Goal: Task Accomplishment & Management: Manage account settings

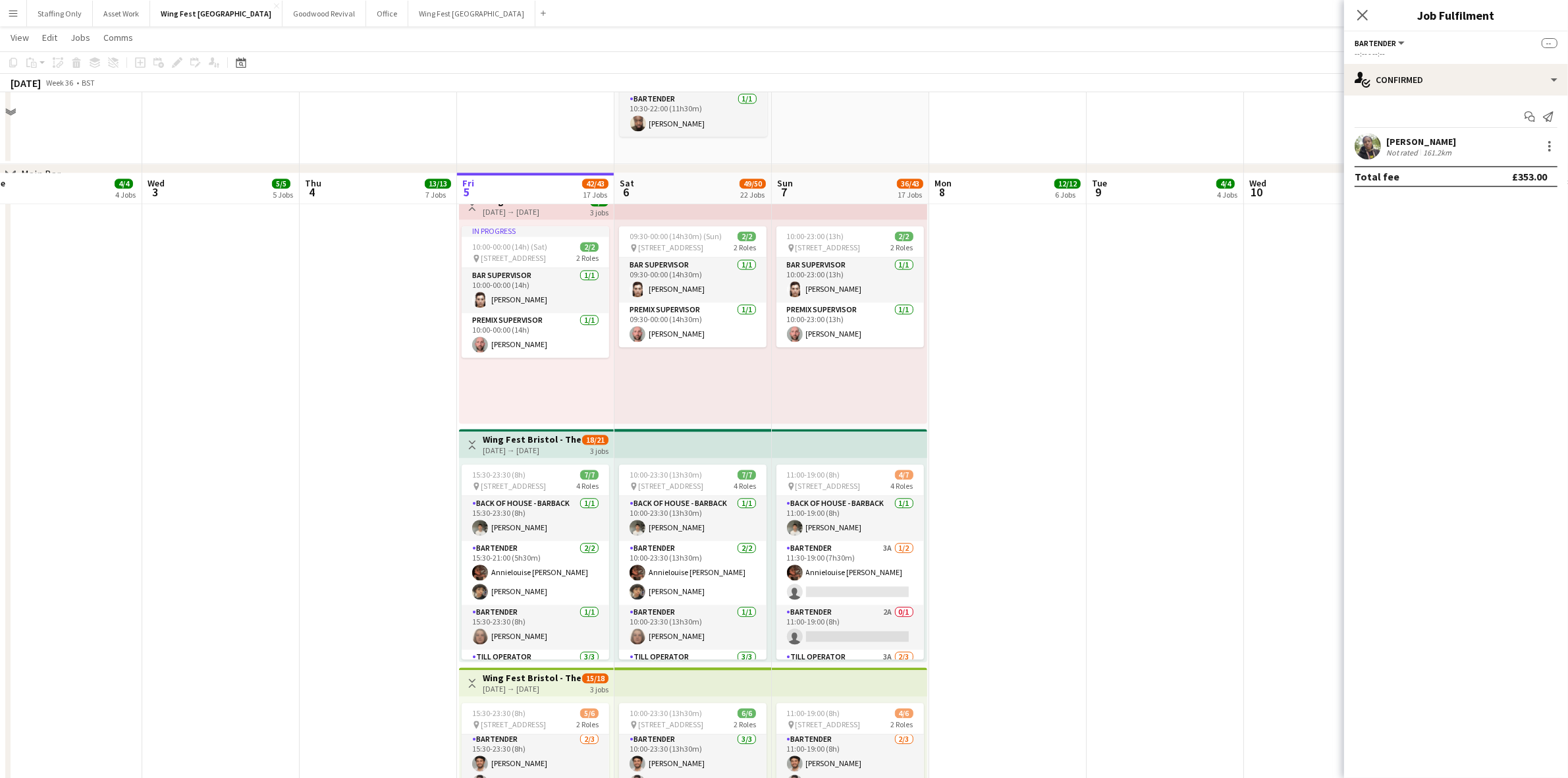
scroll to position [4022, 0]
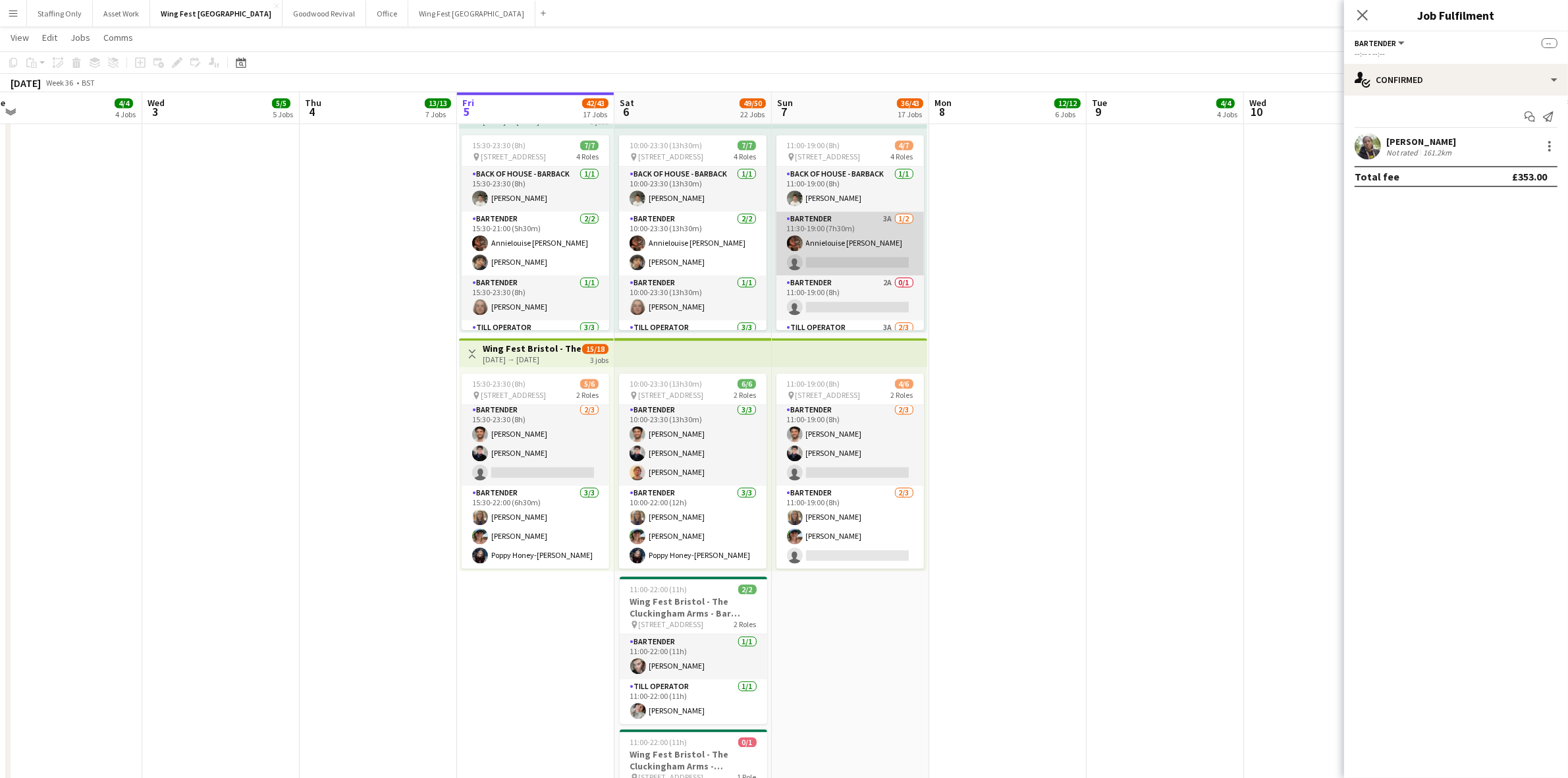
click at [838, 231] on app-card-role "Bartender 3A [DATE] 11:30-19:00 (7h30m) Annielouise [PERSON_NAME] single-neutra…" at bounding box center [850, 243] width 147 height 64
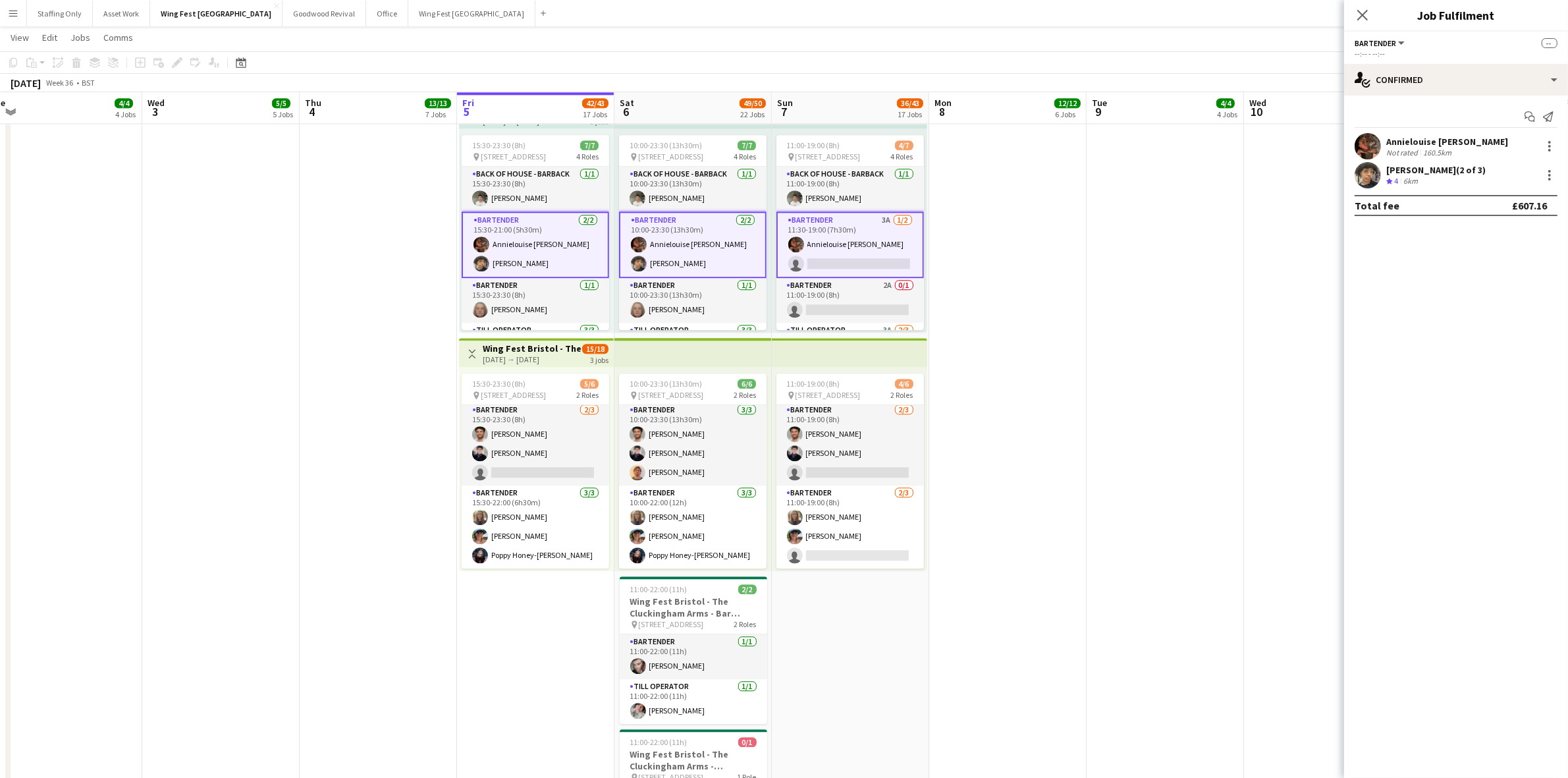
click at [861, 224] on app-card-role "Bartender 3A [DATE] 11:30-19:00 (7h30m) Annielouise [PERSON_NAME] single-neutra…" at bounding box center [850, 245] width 147 height 66
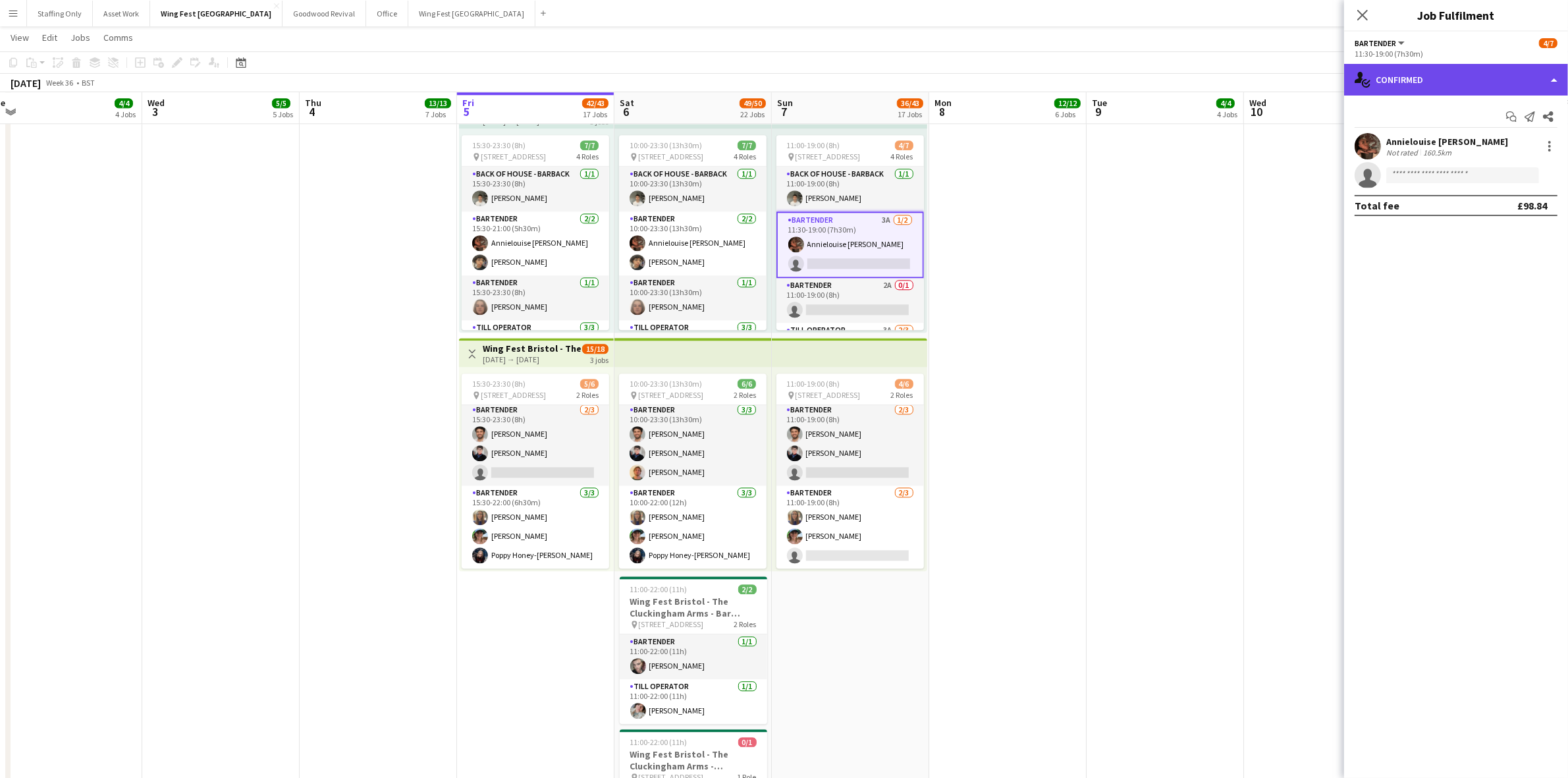
click at [1459, 77] on div "single-neutral-actions-check-2 Confirmed" at bounding box center [1455, 80] width 224 height 32
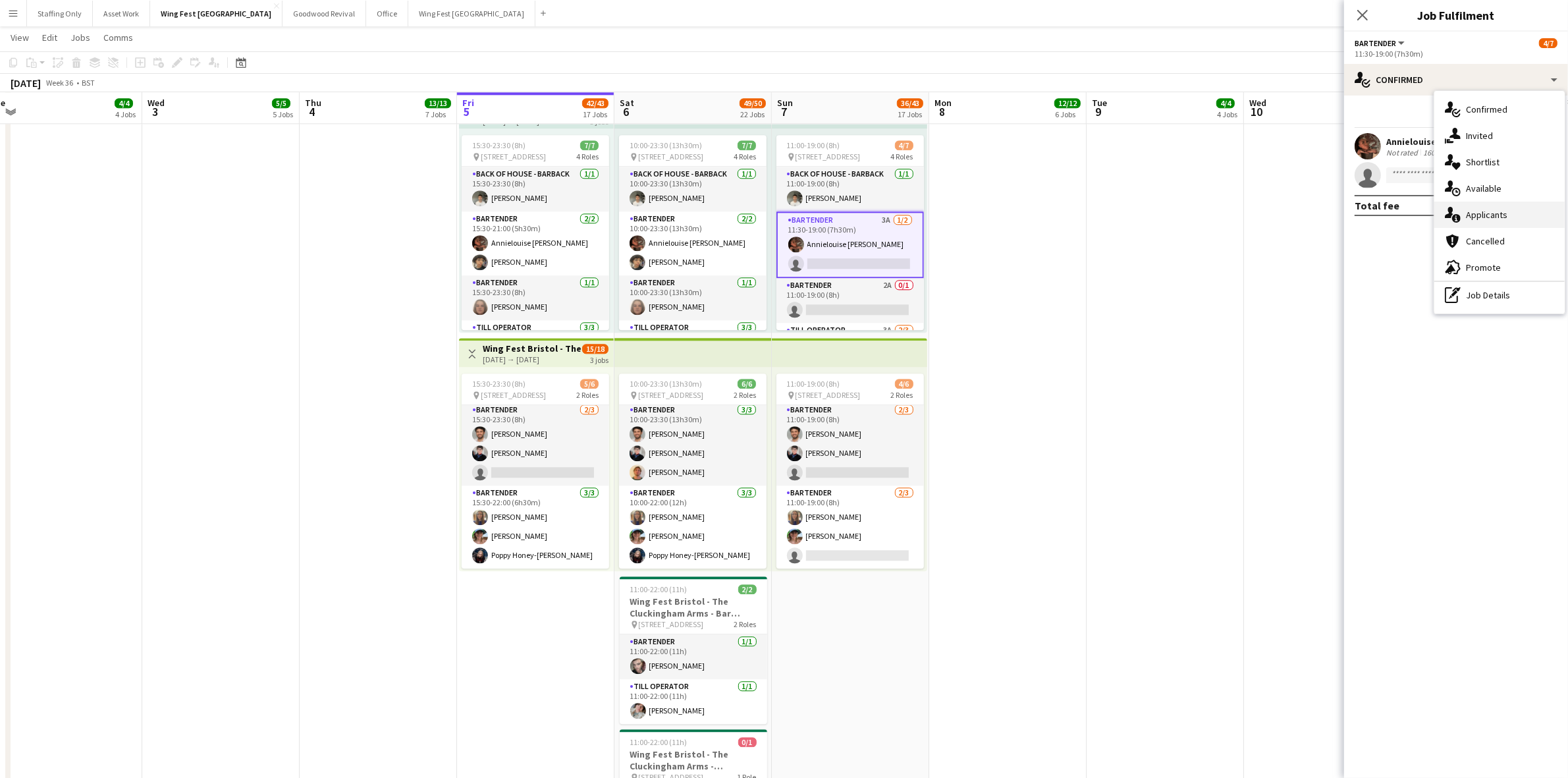
click at [1509, 218] on div "single-neutral-actions-information Applicants" at bounding box center [1499, 214] width 130 height 26
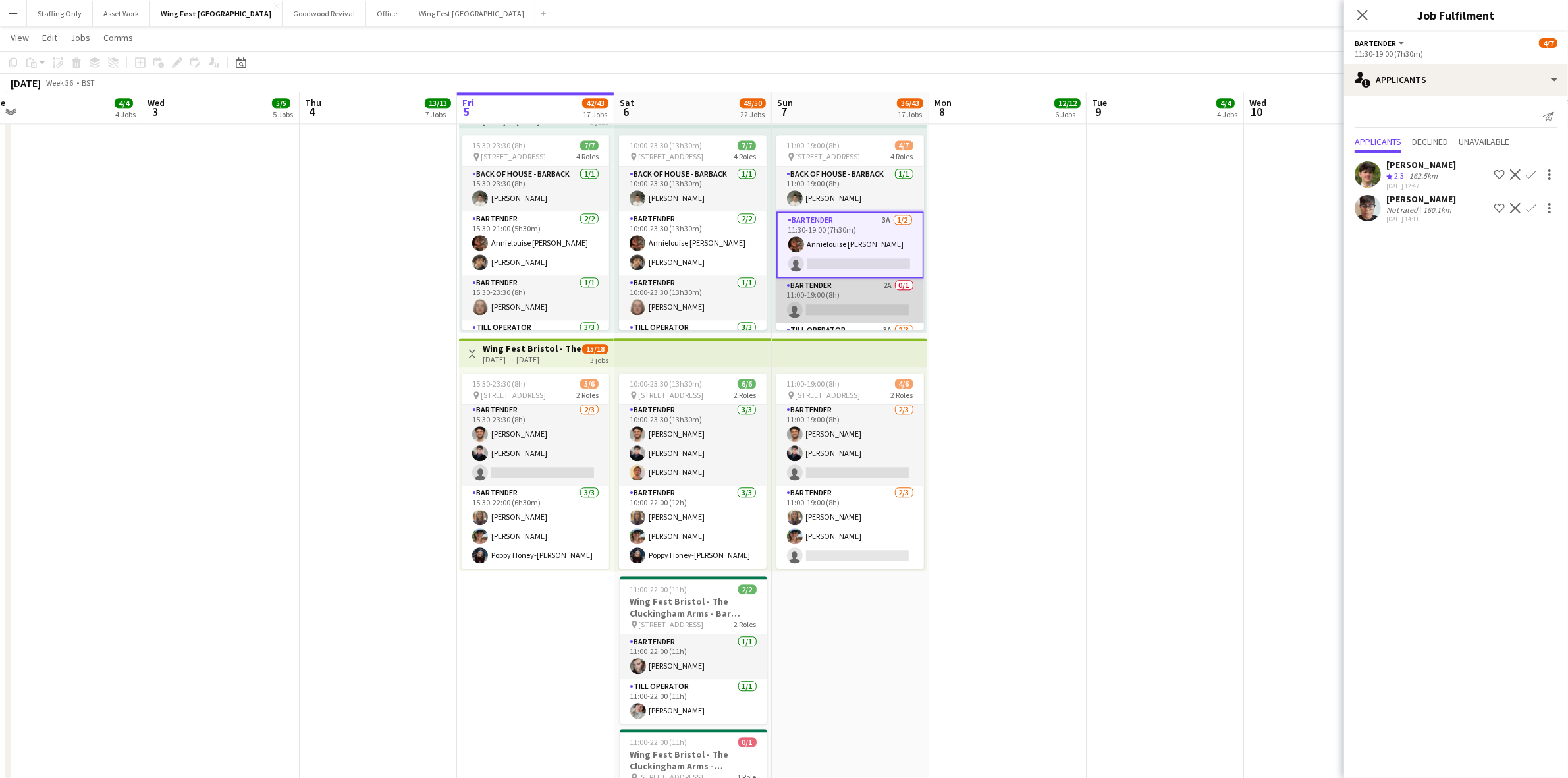
click at [826, 295] on app-card-role "Bartender 2A 0/1 11:00-19:00 (8h) single-neutral-actions" at bounding box center [850, 300] width 147 height 45
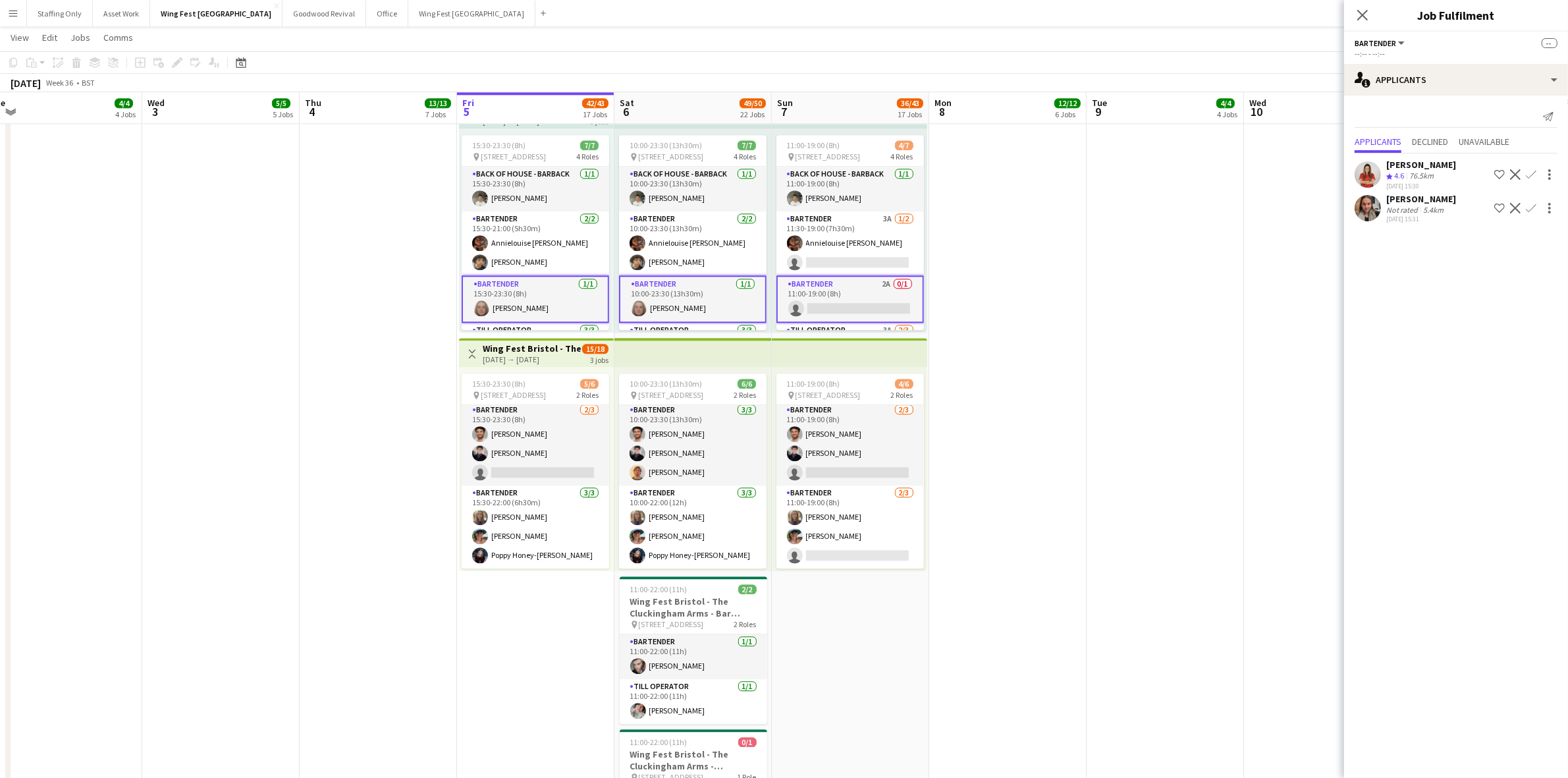
click at [825, 291] on app-card-role "Bartender 2A 0/1 11:00-19:00 (8h) single-neutral-actions" at bounding box center [850, 299] width 147 height 47
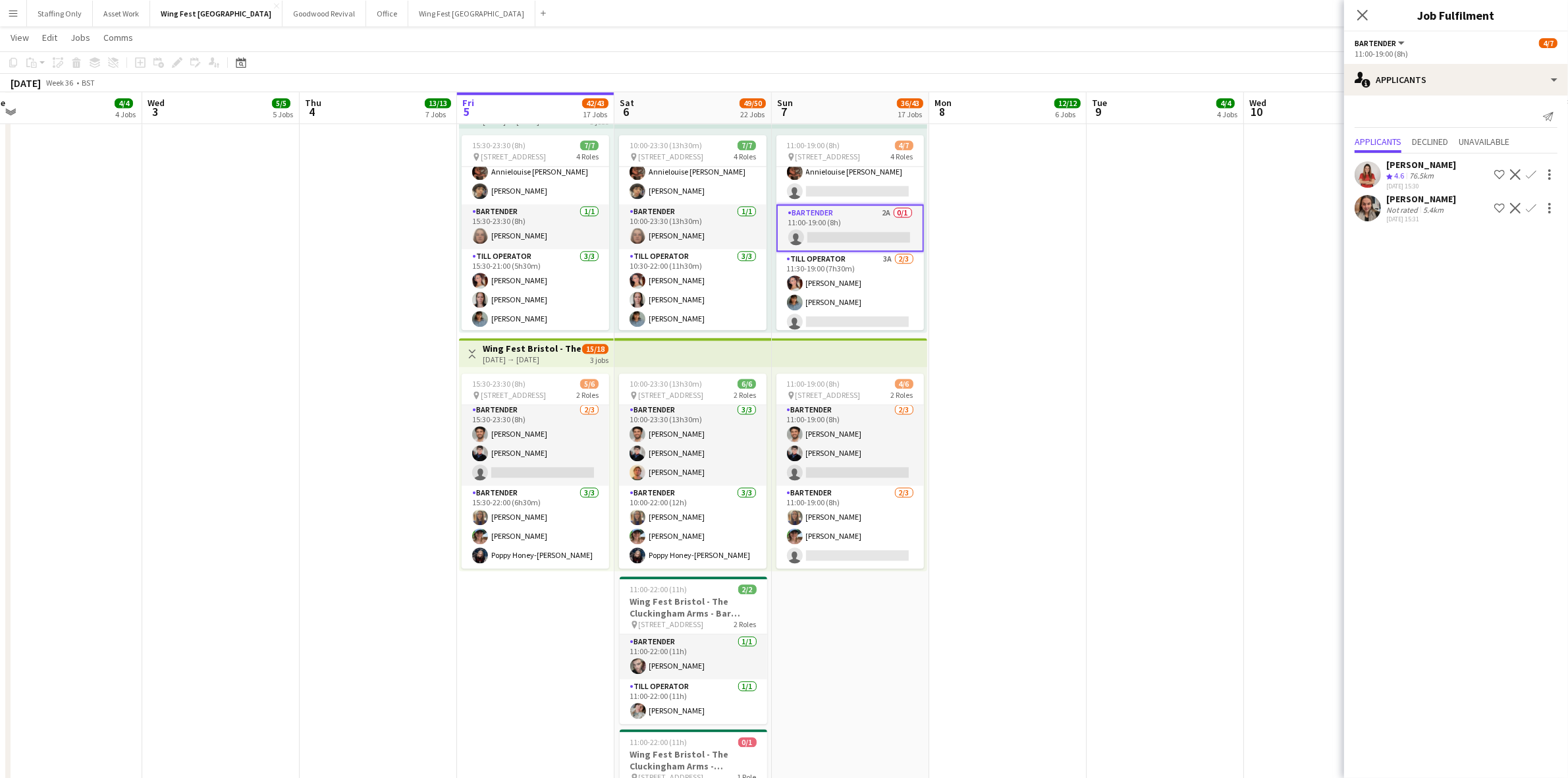
scroll to position [74, 0]
click at [861, 264] on app-card-role "Till Operator 3A [DATE] 11:30-19:00 (7h30m) [PERSON_NAME] [PERSON_NAME] single-…" at bounding box center [850, 289] width 147 height 83
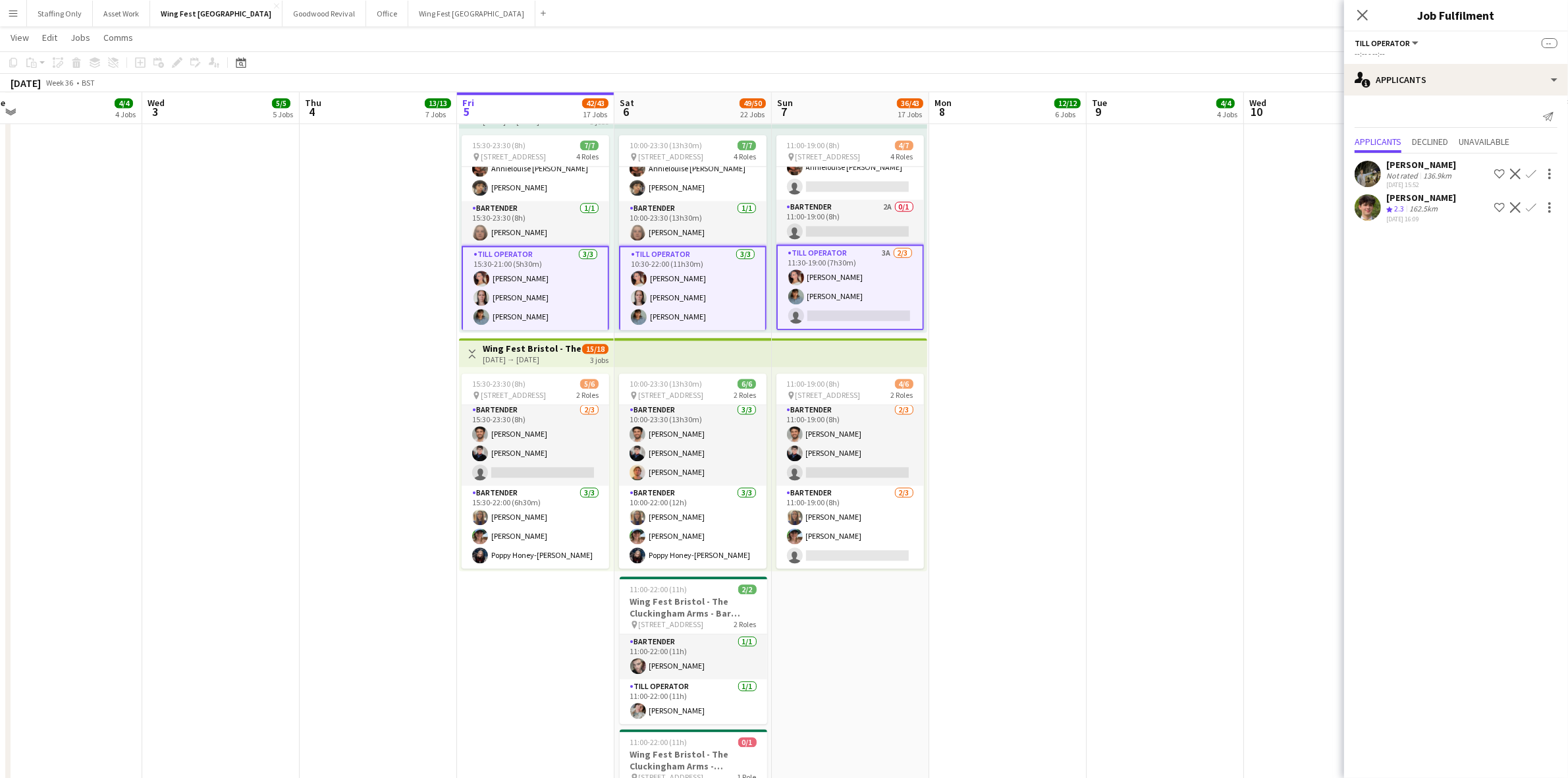
click at [837, 258] on app-card-role "Till Operator 3A [DATE] 11:30-19:00 (7h30m) [PERSON_NAME] [PERSON_NAME] single-…" at bounding box center [850, 287] width 147 height 86
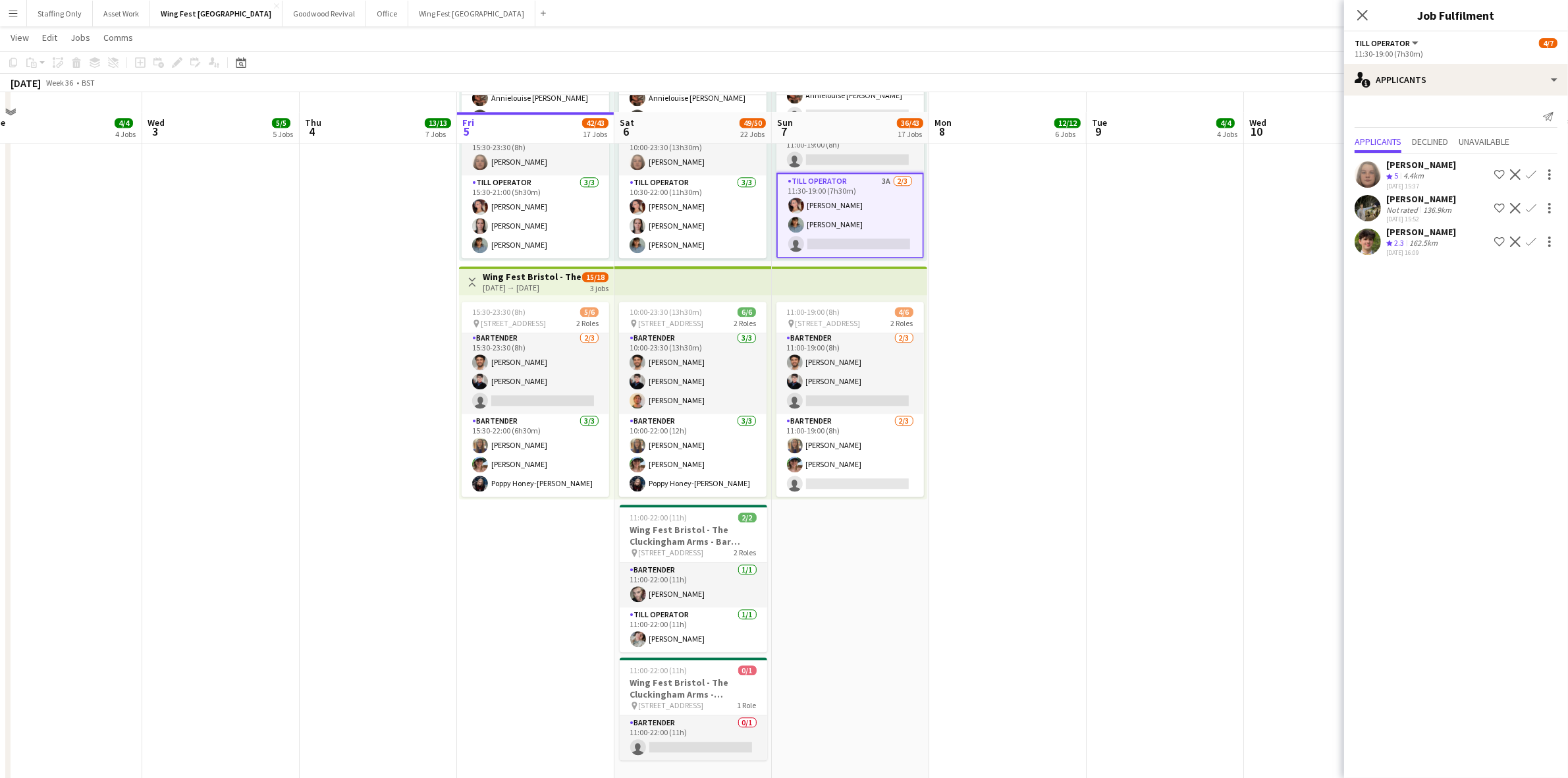
scroll to position [4187, 0]
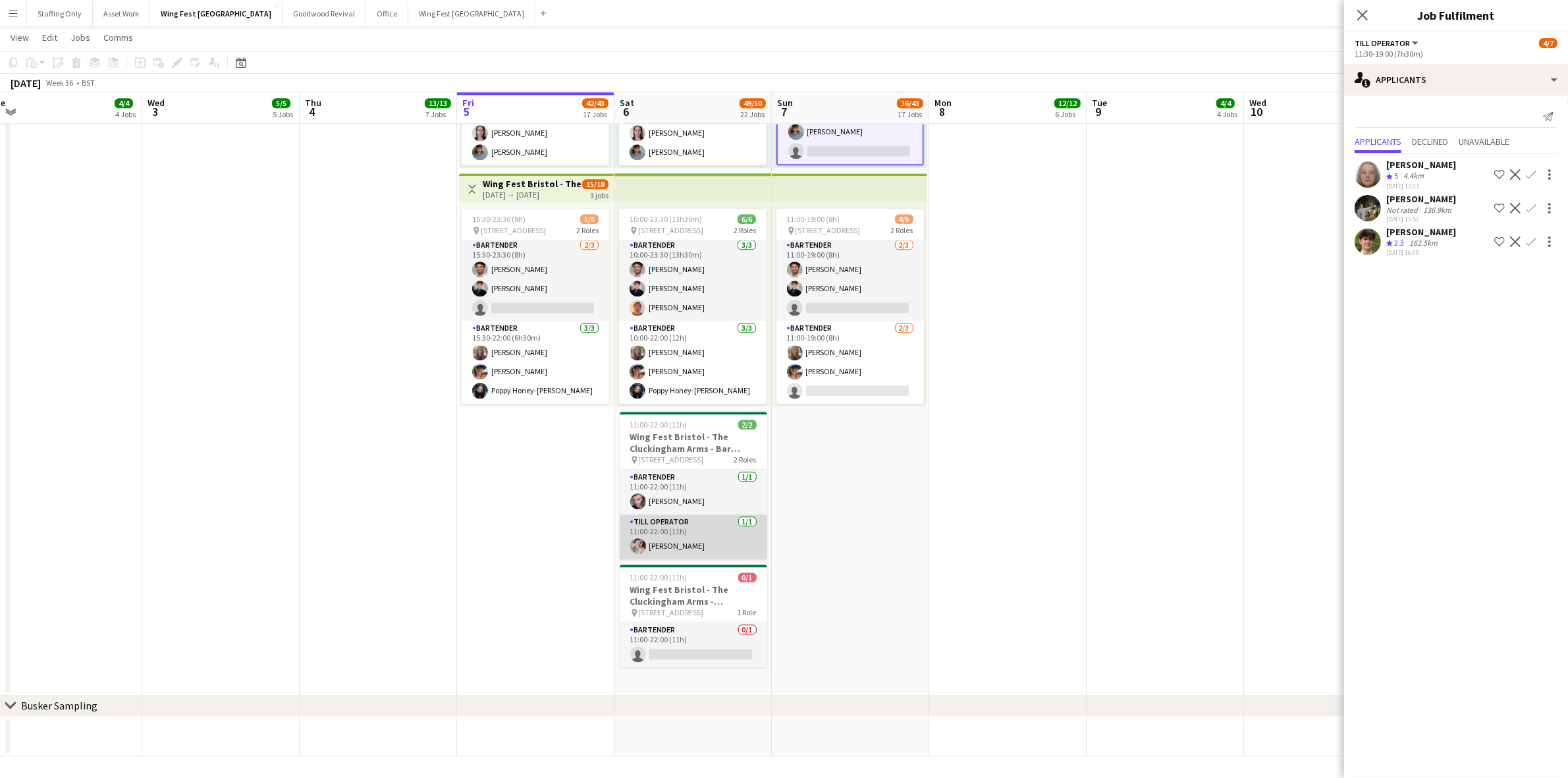
click at [653, 540] on app-card-role "Till Operator [DATE] 11:00-22:00 (11h) [PERSON_NAME]" at bounding box center [693, 537] width 147 height 45
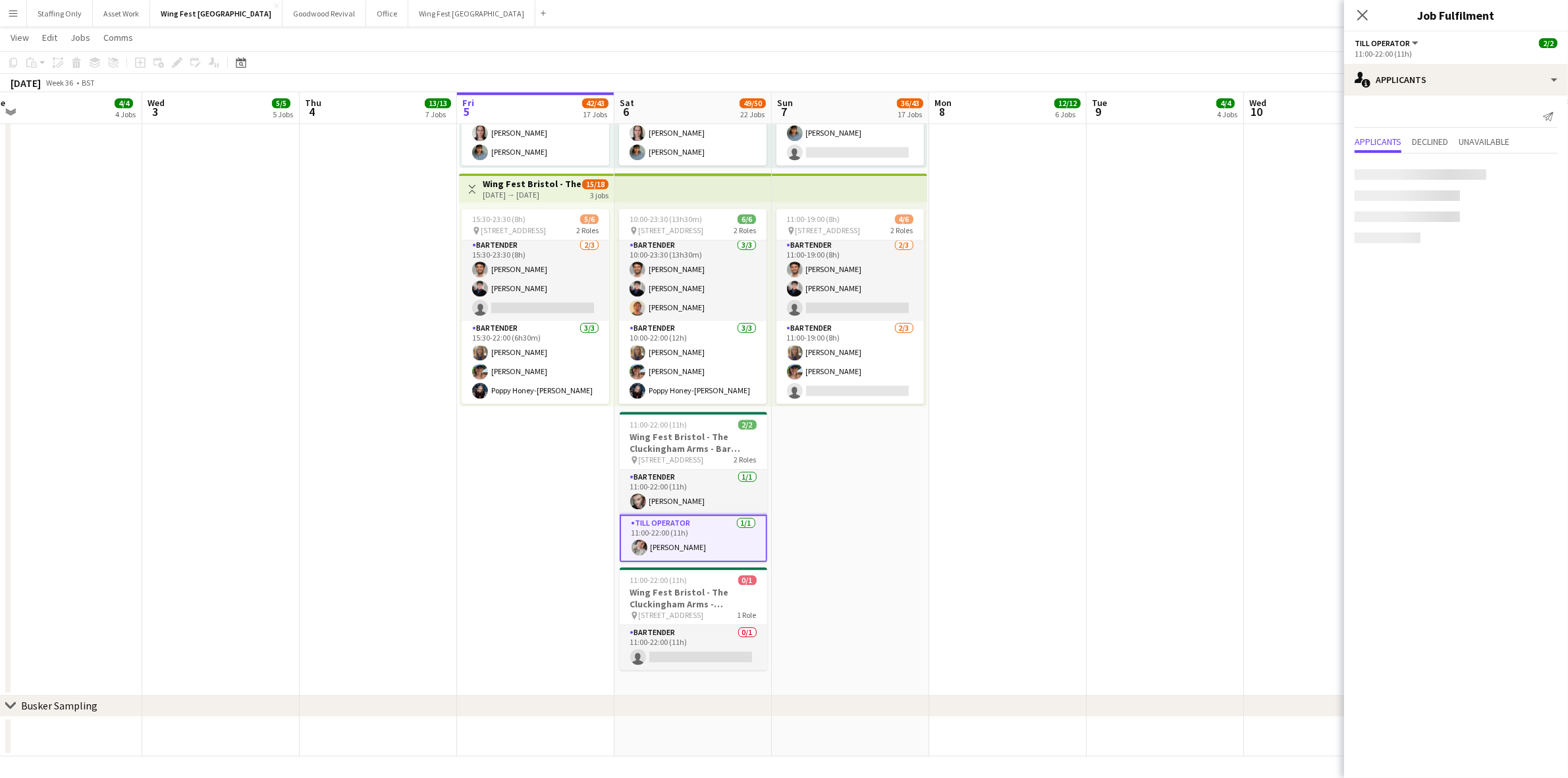
scroll to position [74, 0]
click at [1113, 385] on app-date-cell at bounding box center [1165, 193] width 157 height 1004
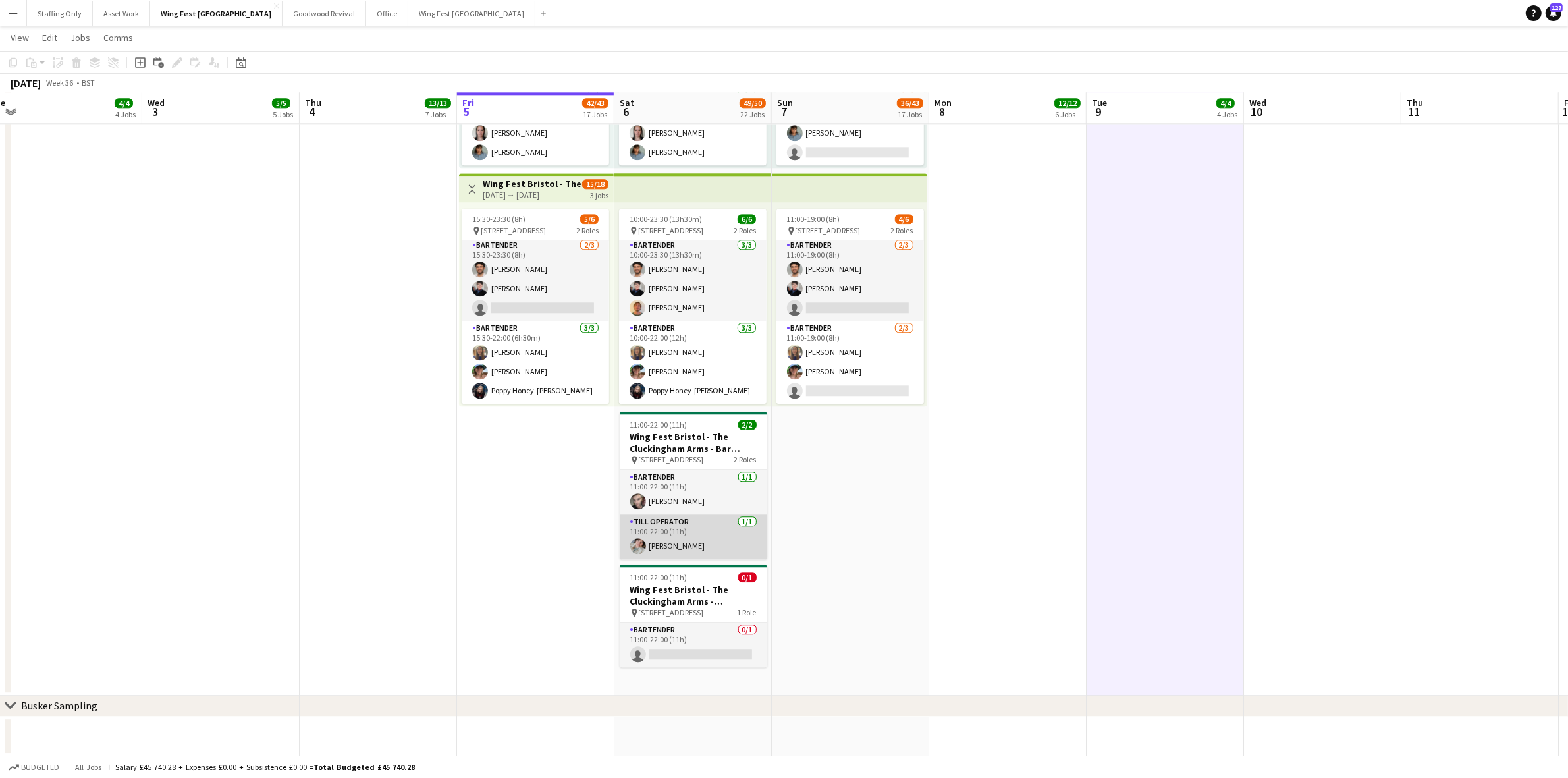
click at [676, 541] on app-card-role "Till Operator [DATE] 11:00-22:00 (11h) [PERSON_NAME]" at bounding box center [693, 537] width 147 height 45
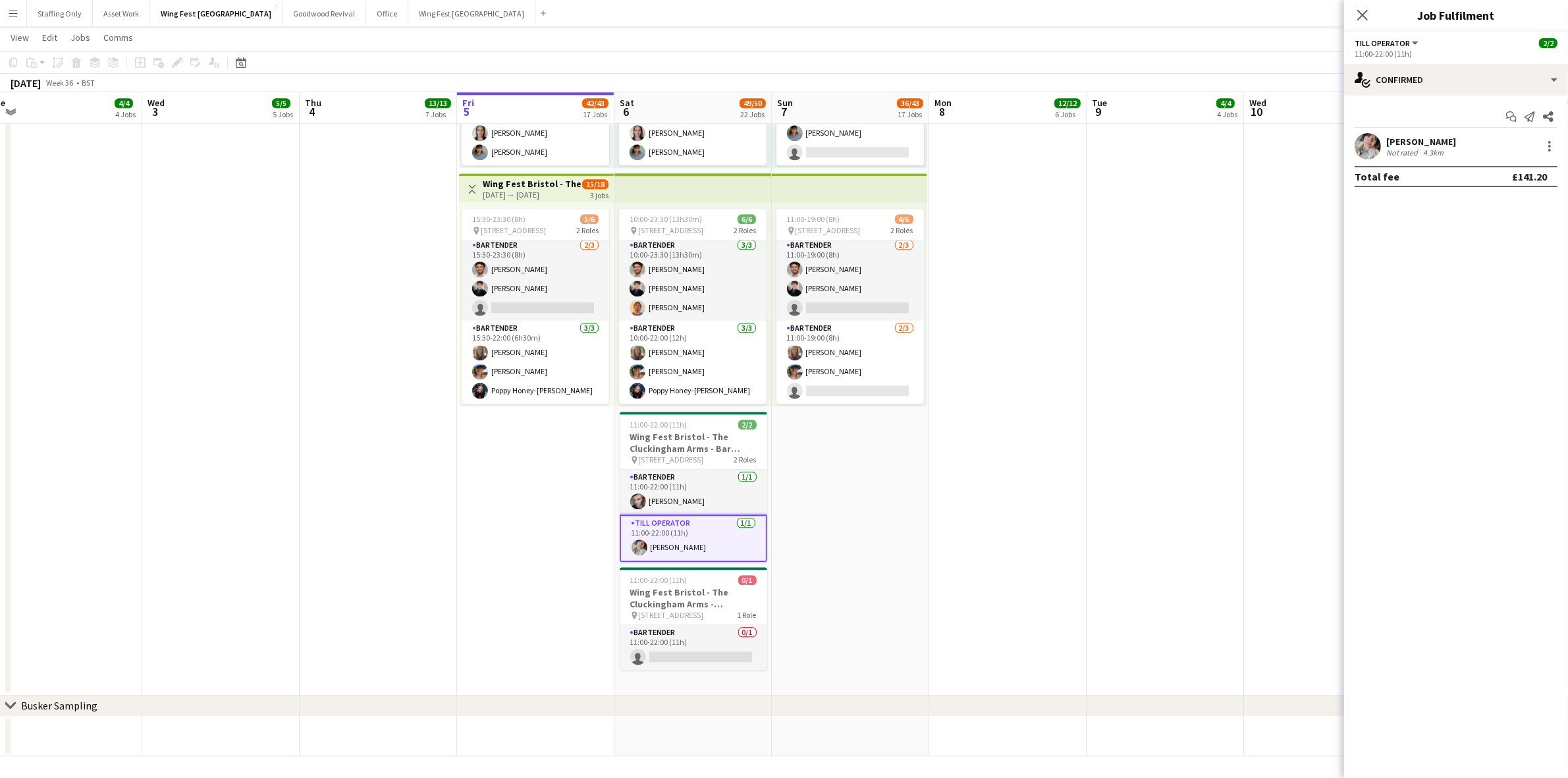
click at [1363, 149] on app-user-avatar at bounding box center [1367, 146] width 26 height 26
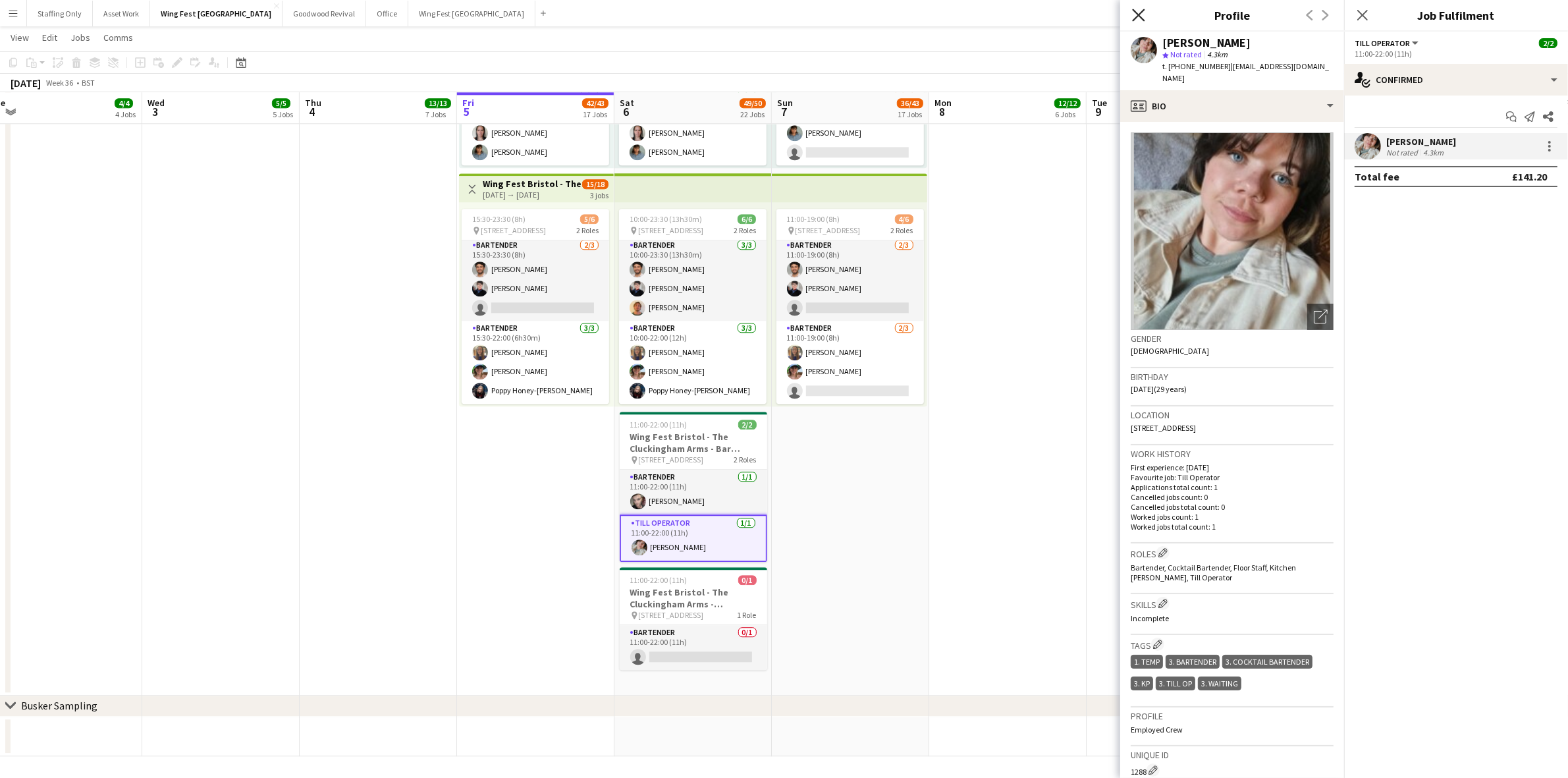
click at [1138, 12] on icon "Close pop-in" at bounding box center [1138, 15] width 13 height 13
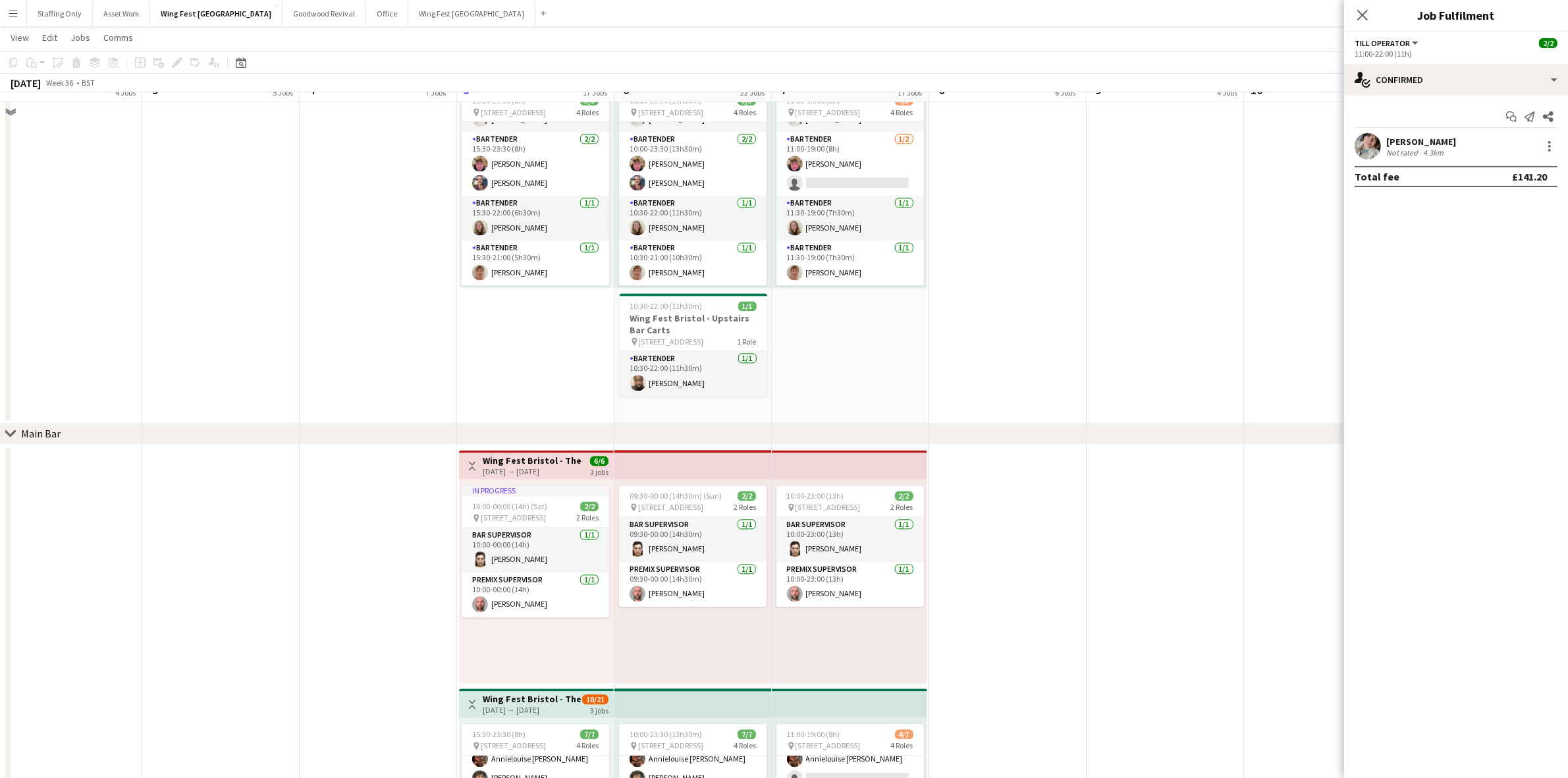
scroll to position [3446, 0]
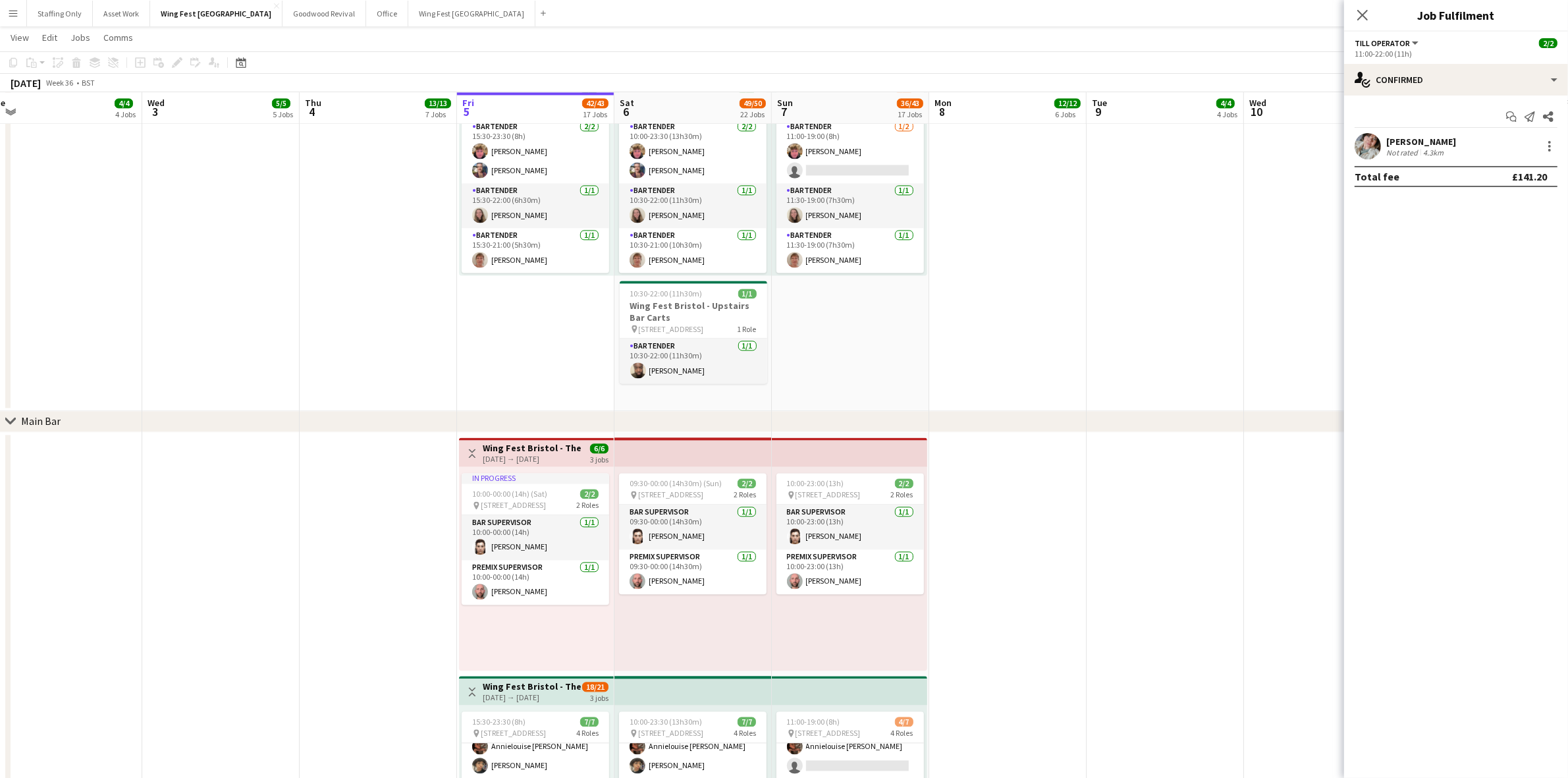
click at [1369, 142] on app-user-avatar at bounding box center [1367, 146] width 26 height 26
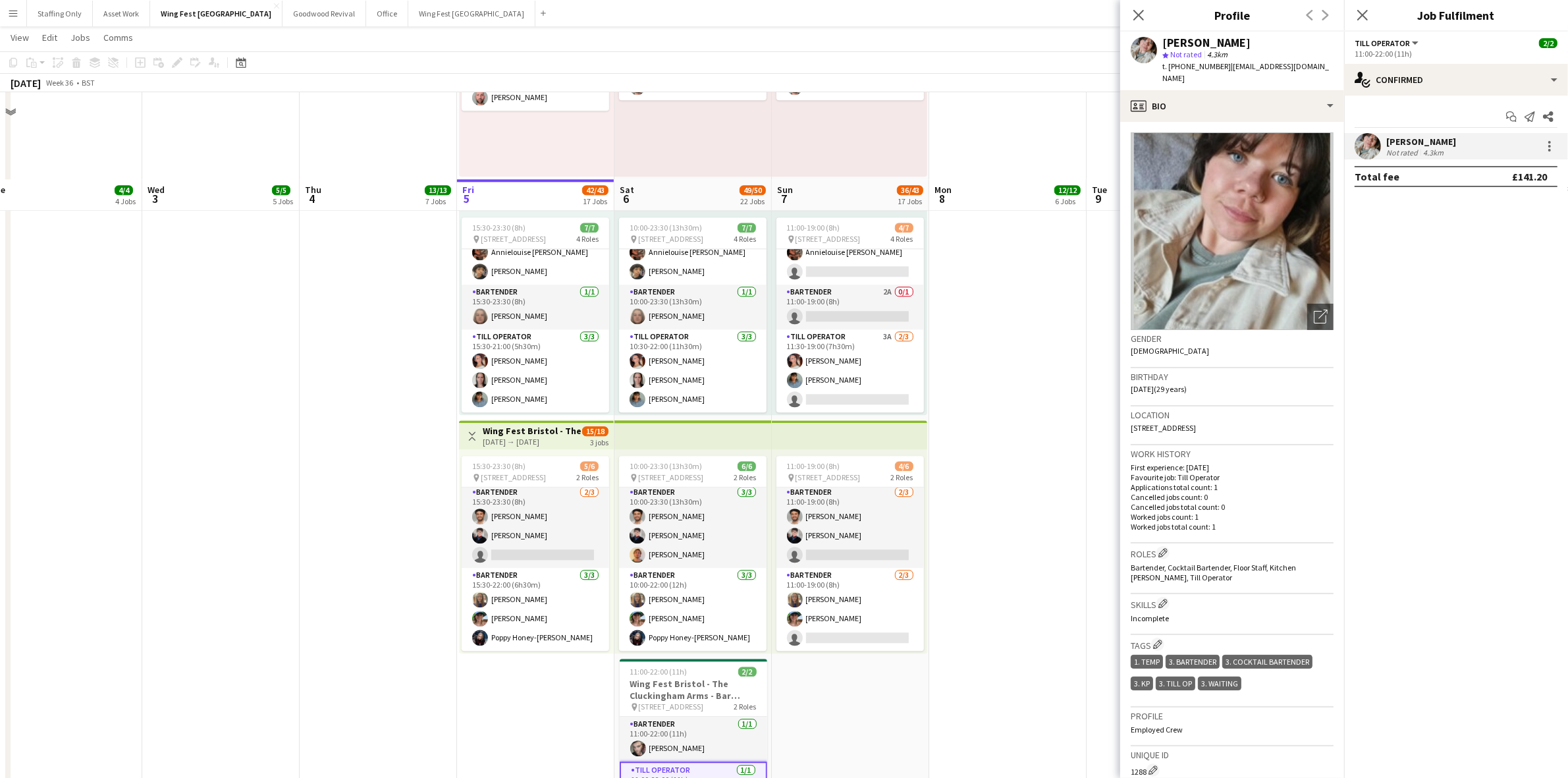
scroll to position [4187, 0]
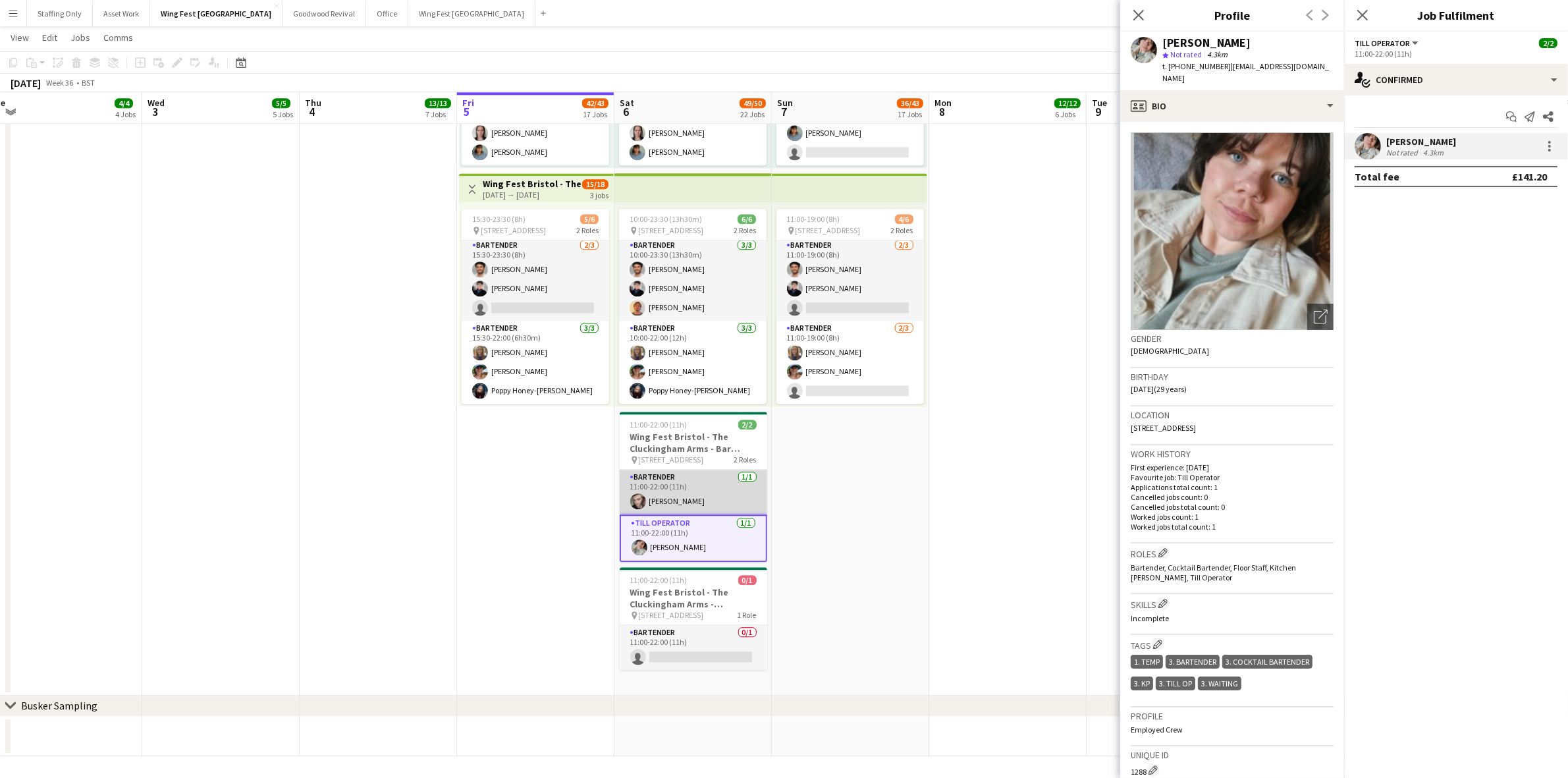
click at [649, 485] on app-card-role "Bartender [DATE] 11:00-22:00 (11h) [PERSON_NAME]" at bounding box center [693, 492] width 147 height 45
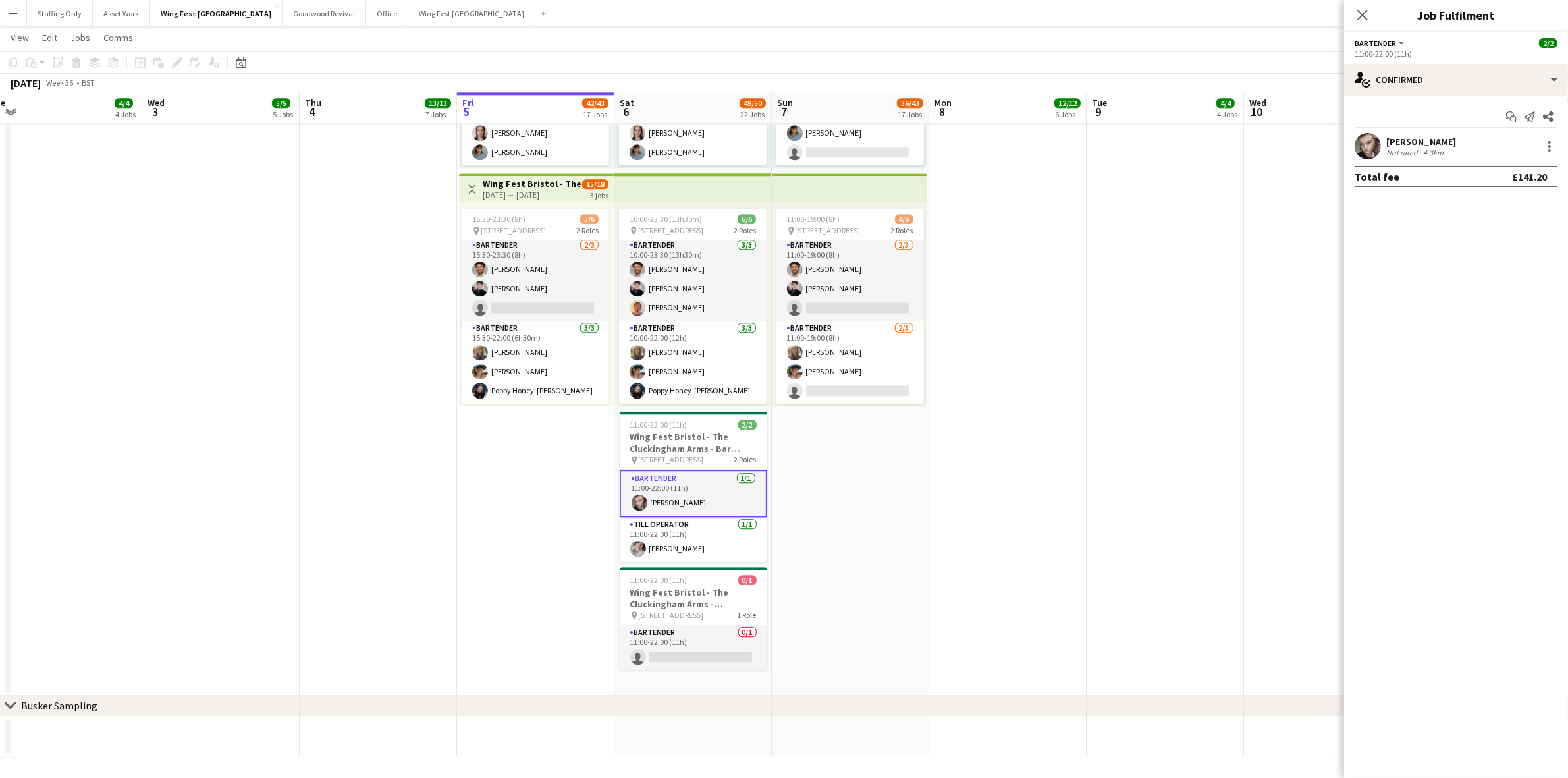
click at [1373, 152] on app-user-avatar at bounding box center [1367, 146] width 26 height 26
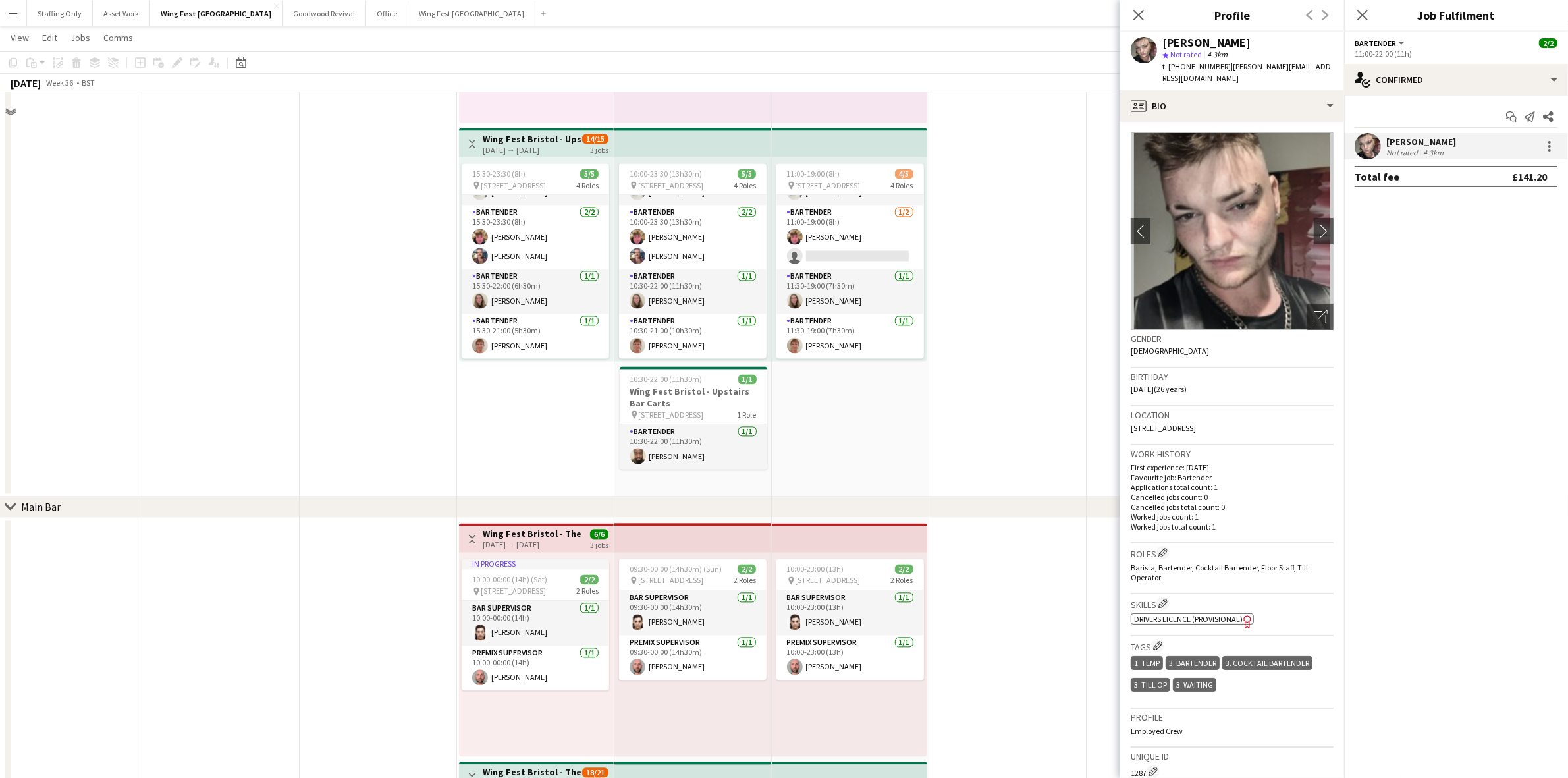
scroll to position [3282, 0]
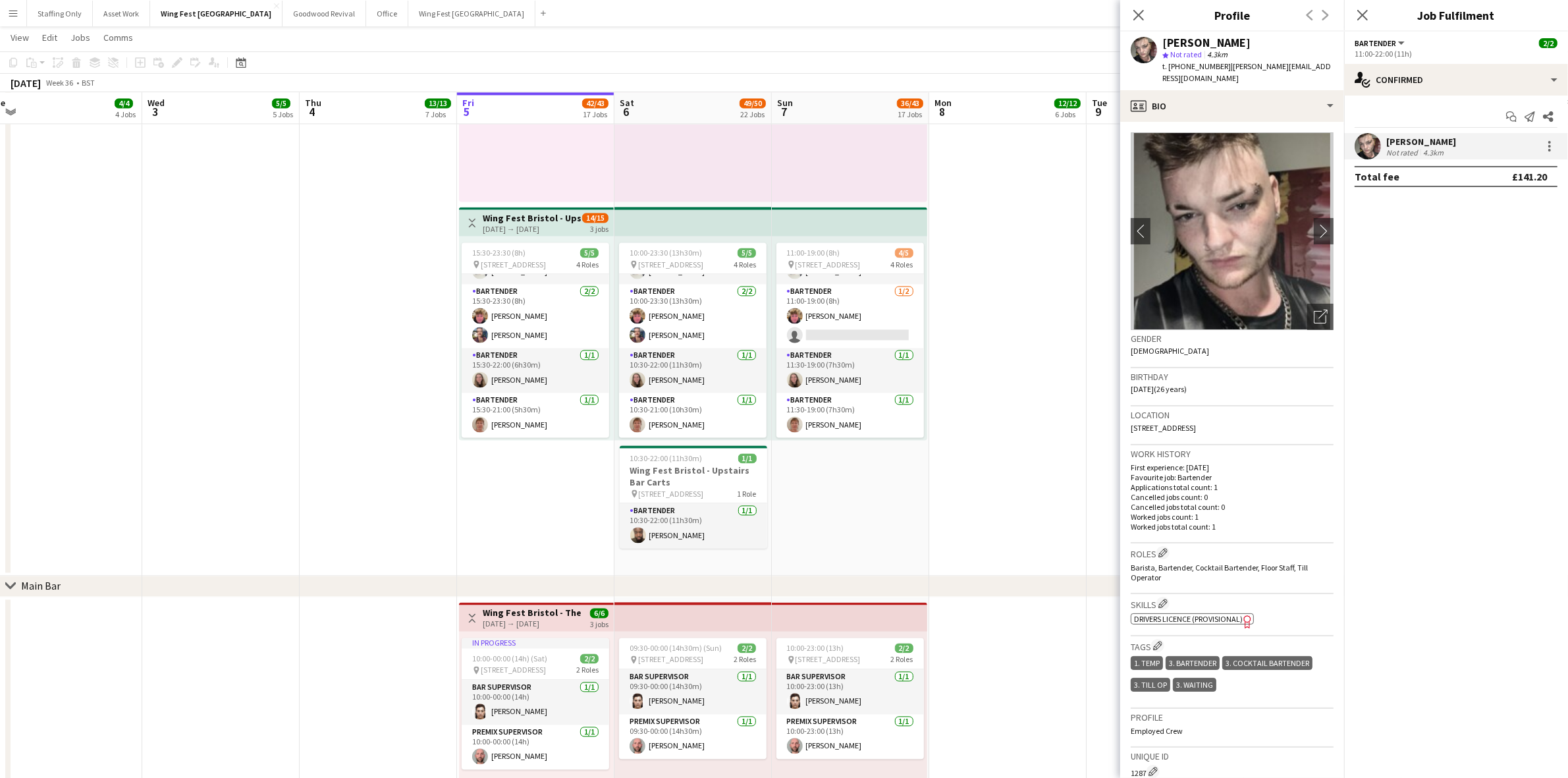
drag, startPoint x: 522, startPoint y: 267, endPoint x: 290, endPoint y: 462, distance: 303.1
